Goal: Information Seeking & Learning: Learn about a topic

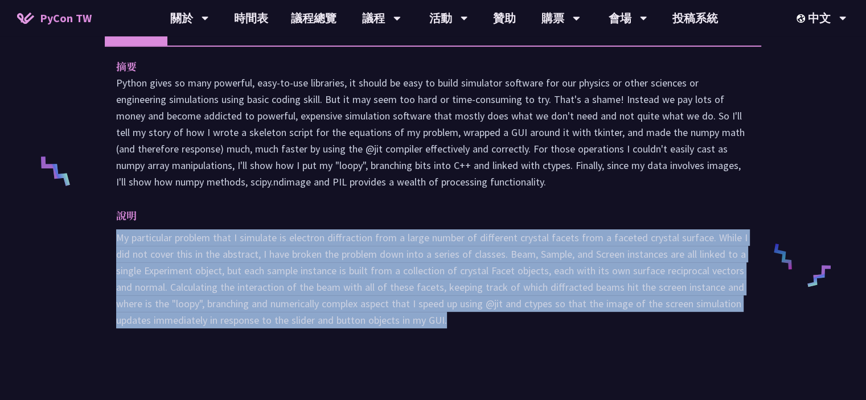
drag, startPoint x: 485, startPoint y: 323, endPoint x: 114, endPoint y: 237, distance: 380.5
click at [114, 237] on div "摘要 說明 My particular problem that I simulate is electron diffraction from a larg…" at bounding box center [433, 201] width 656 height 311
copy p "My particular problem that I simulate is electron diffraction from a large numb…"
click at [410, 235] on p "My particular problem that I simulate is electron diffraction from a large numb…" at bounding box center [433, 278] width 634 height 99
drag, startPoint x: 460, startPoint y: 327, endPoint x: 109, endPoint y: 244, distance: 361.6
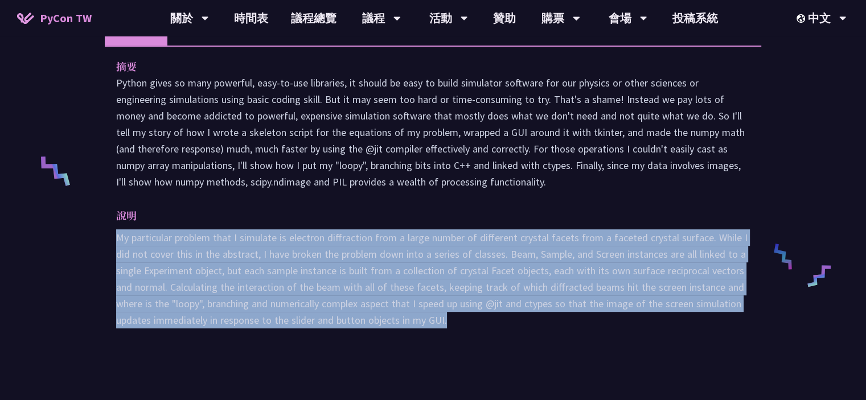
click at [109, 244] on div "摘要 說明 My particular problem that I simulate is electron diffraction from a larg…" at bounding box center [433, 201] width 656 height 311
click at [445, 310] on p "My particular problem that I simulate is electron diffraction from a large numb…" at bounding box center [433, 278] width 634 height 99
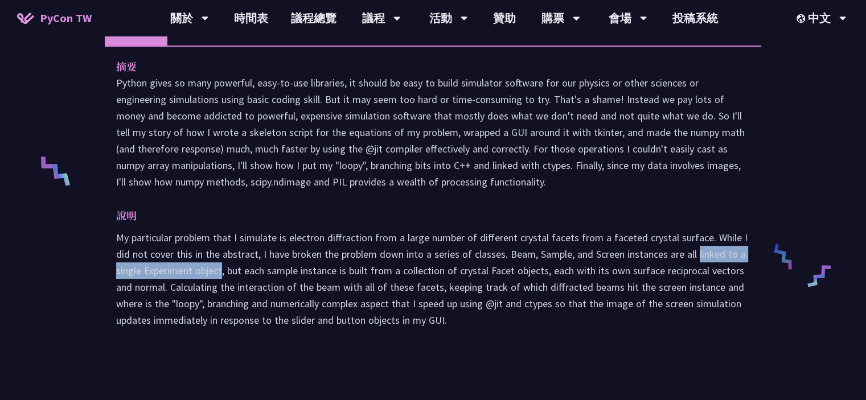
drag, startPoint x: 221, startPoint y: 268, endPoint x: 697, endPoint y: 253, distance: 475.5
click at [697, 253] on p "My particular problem that I simulate is electron diffraction from a large numb…" at bounding box center [433, 278] width 634 height 99
copy p "linked to a single Experiment object"
click at [483, 254] on p "My particular problem that I simulate is electron diffraction from a large numb…" at bounding box center [433, 278] width 634 height 99
click at [648, 253] on p "My particular problem that I simulate is electron diffraction from a large numb…" at bounding box center [433, 278] width 634 height 99
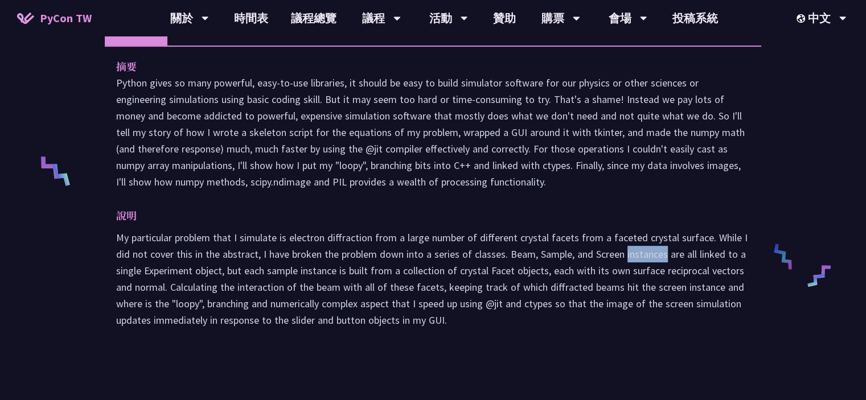
click at [648, 253] on p "My particular problem that I simulate is electron diffraction from a large numb…" at bounding box center [433, 278] width 634 height 99
copy p "instances"
click at [702, 269] on p "My particular problem that I simulate is electron diffraction from a large numb…" at bounding box center [433, 278] width 634 height 99
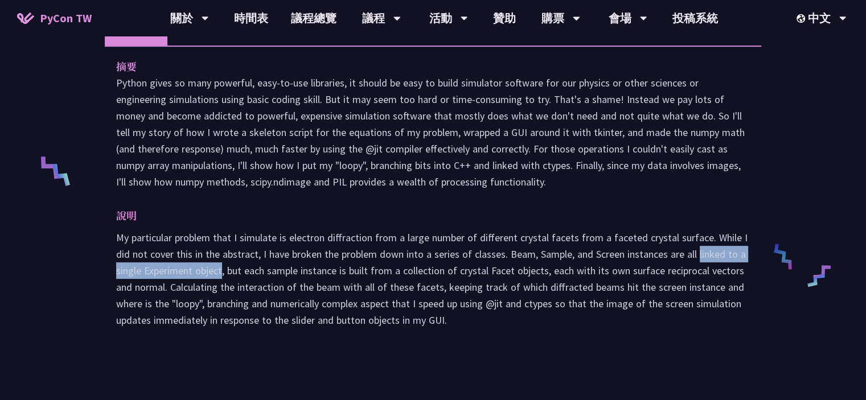
drag, startPoint x: 697, startPoint y: 253, endPoint x: 222, endPoint y: 268, distance: 474.9
click at [222, 268] on p "My particular problem that I simulate is electron diffraction from a large numb…" at bounding box center [433, 278] width 634 height 99
copy p "linked to a single Experiment object"
